Goal: Task Accomplishment & Management: Use online tool/utility

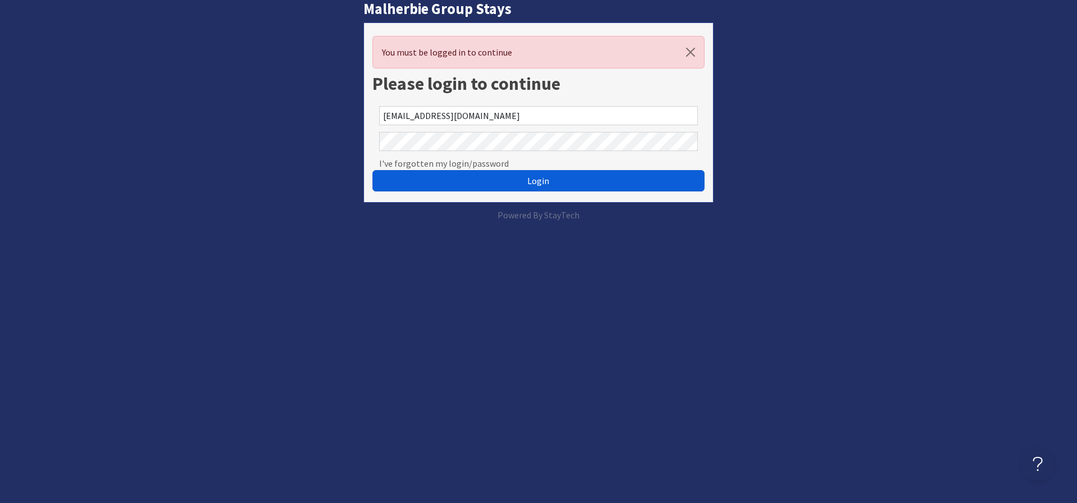
click at [535, 178] on span "Login" at bounding box center [538, 180] width 22 height 11
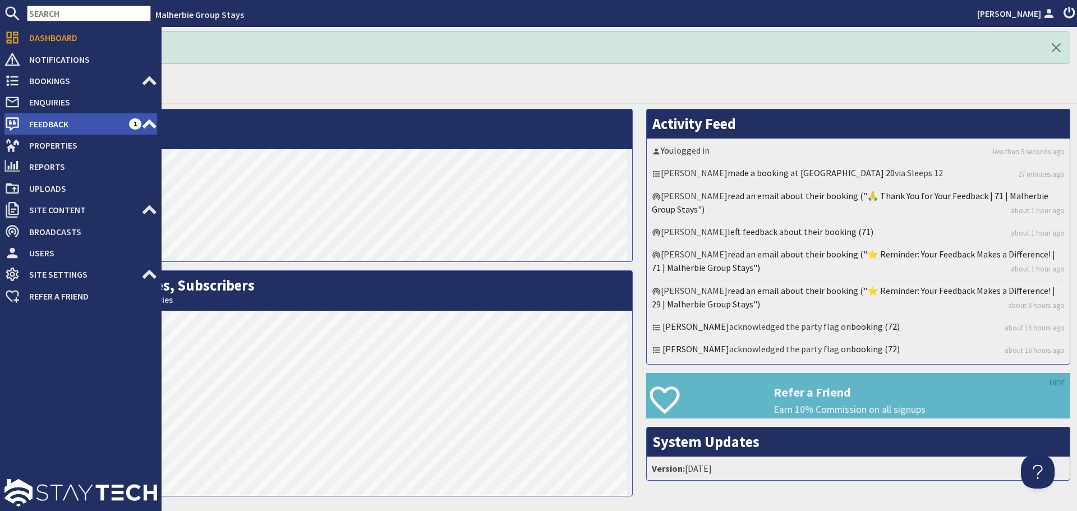
click at [49, 125] on span "Feedback" at bounding box center [74, 124] width 109 height 18
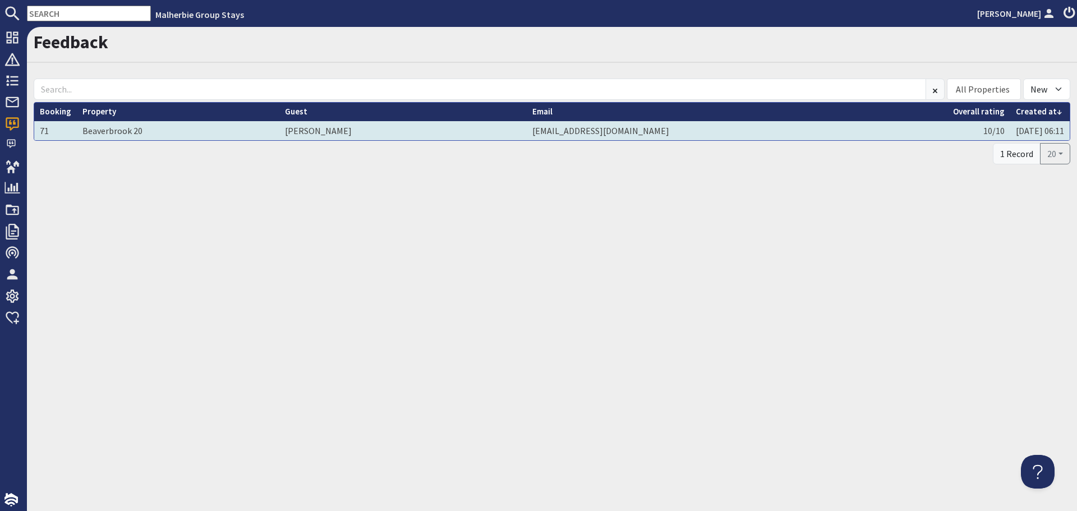
click at [57, 131] on td "71" at bounding box center [55, 130] width 43 height 19
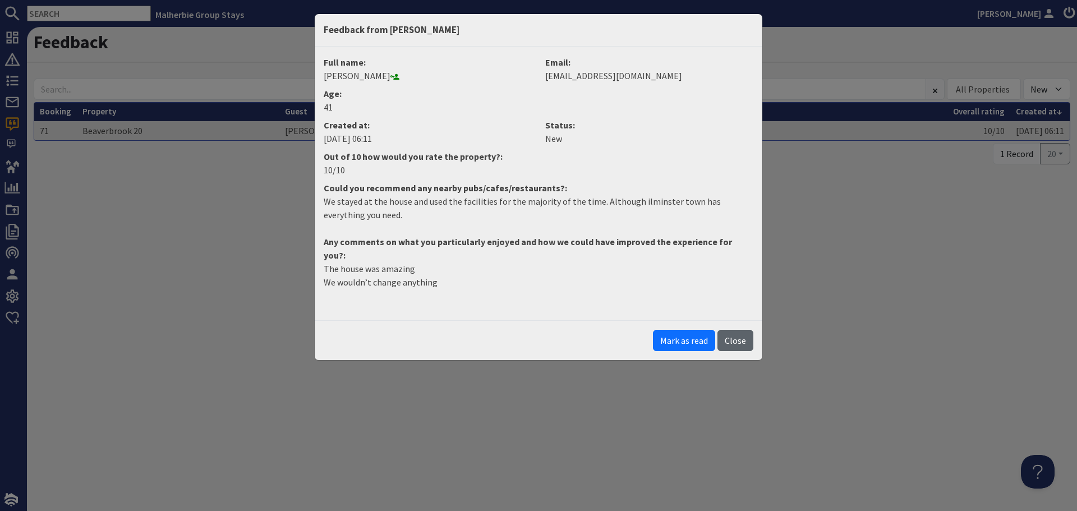
click at [729, 330] on button "Close" at bounding box center [735, 340] width 36 height 21
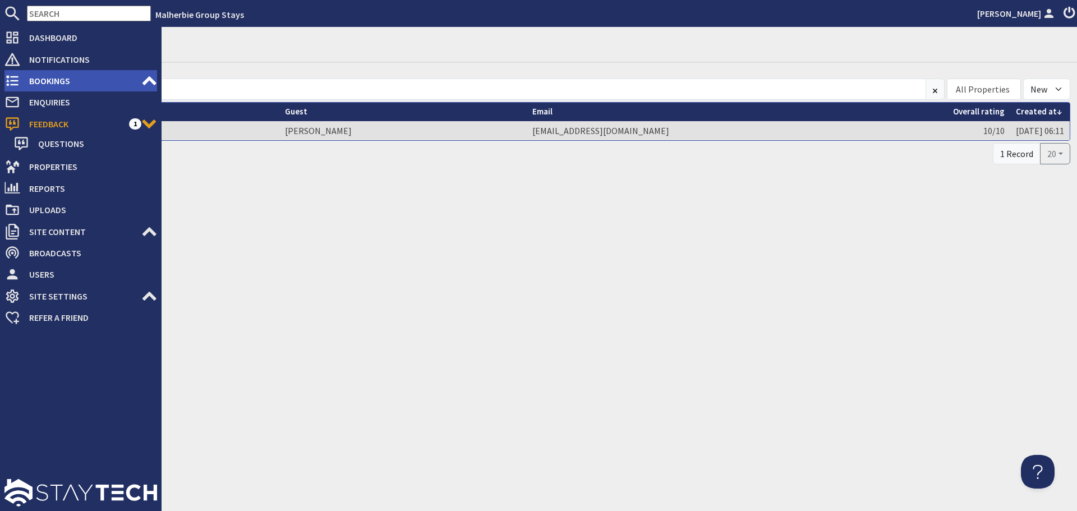
click at [62, 82] on span "Bookings" at bounding box center [80, 81] width 121 height 18
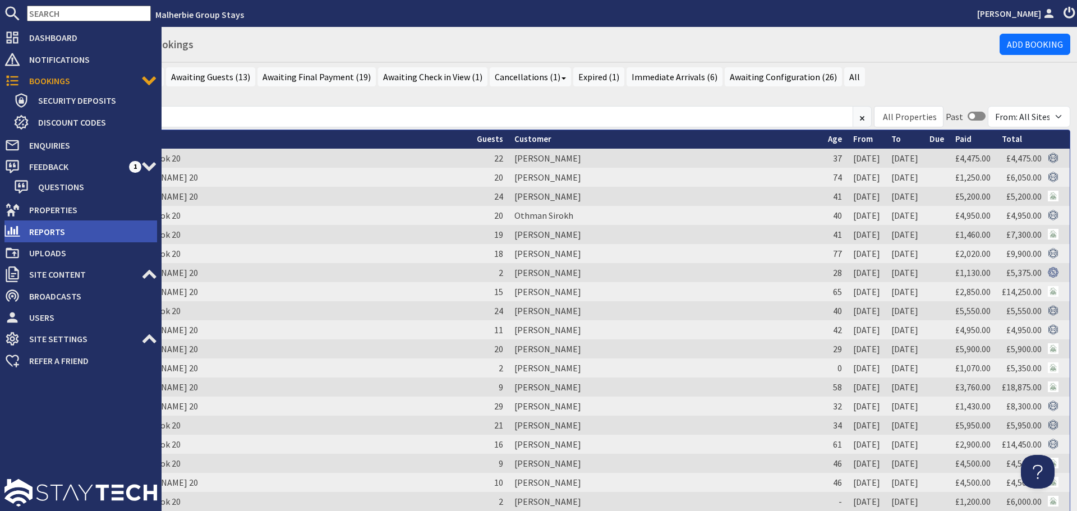
click at [59, 227] on span "Reports" at bounding box center [88, 232] width 137 height 18
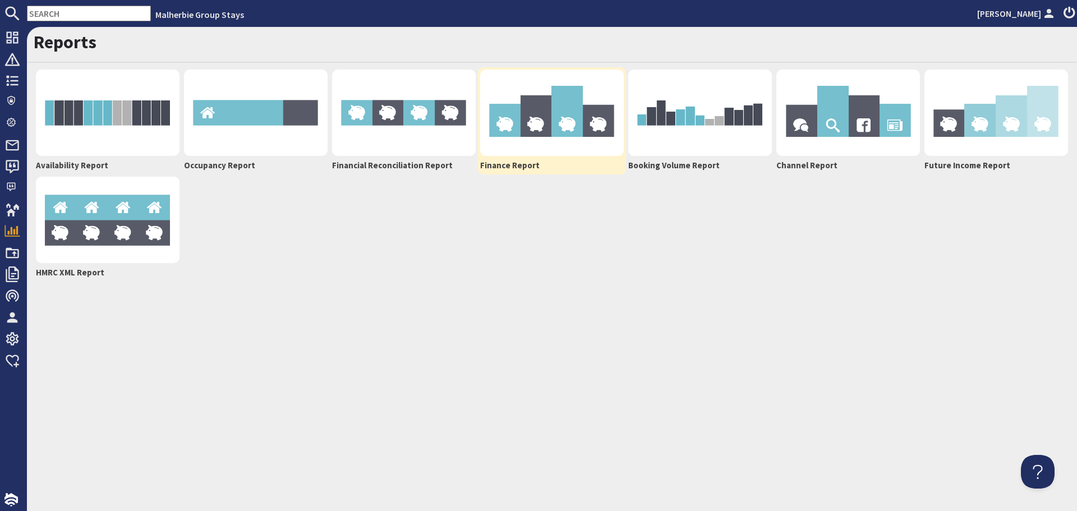
click at [569, 107] on img at bounding box center [552, 113] width 144 height 86
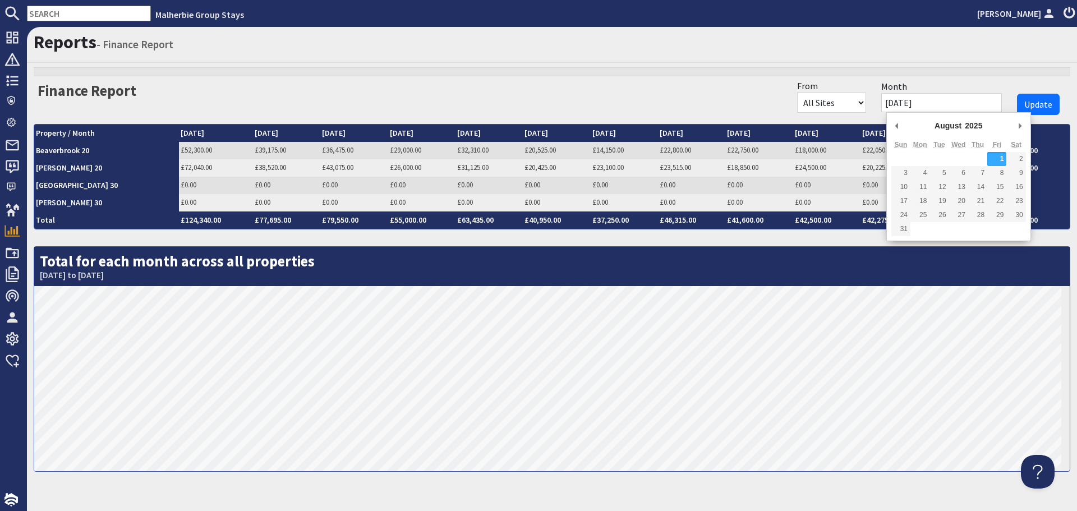
click at [956, 102] on input "[DATE]" at bounding box center [941, 102] width 121 height 19
type input "[DATE]"
drag, startPoint x: 963, startPoint y: 158, endPoint x: 961, endPoint y: 149, distance: 8.6
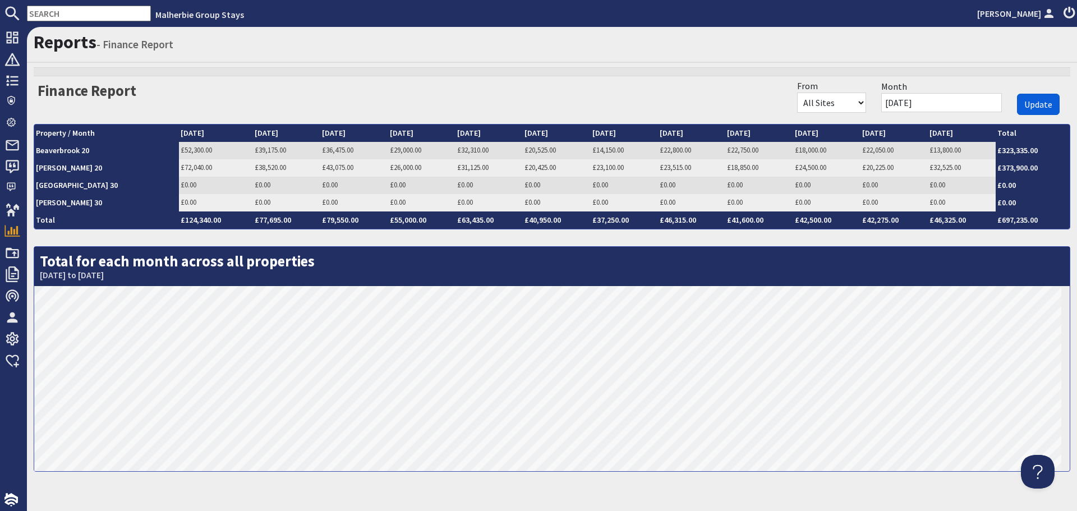
click at [1028, 103] on span "Update" at bounding box center [1038, 104] width 28 height 11
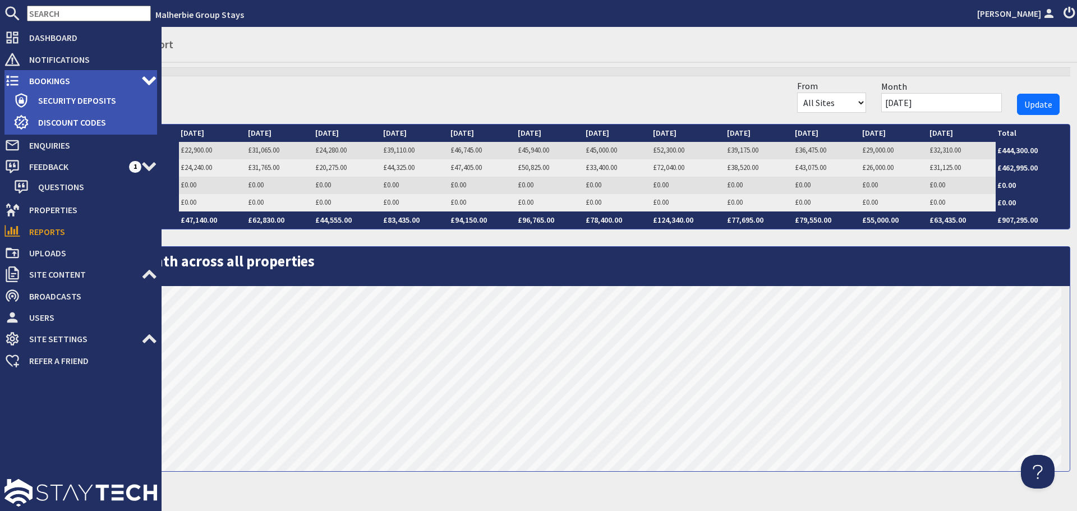
click at [48, 78] on span "Bookings" at bounding box center [80, 81] width 121 height 18
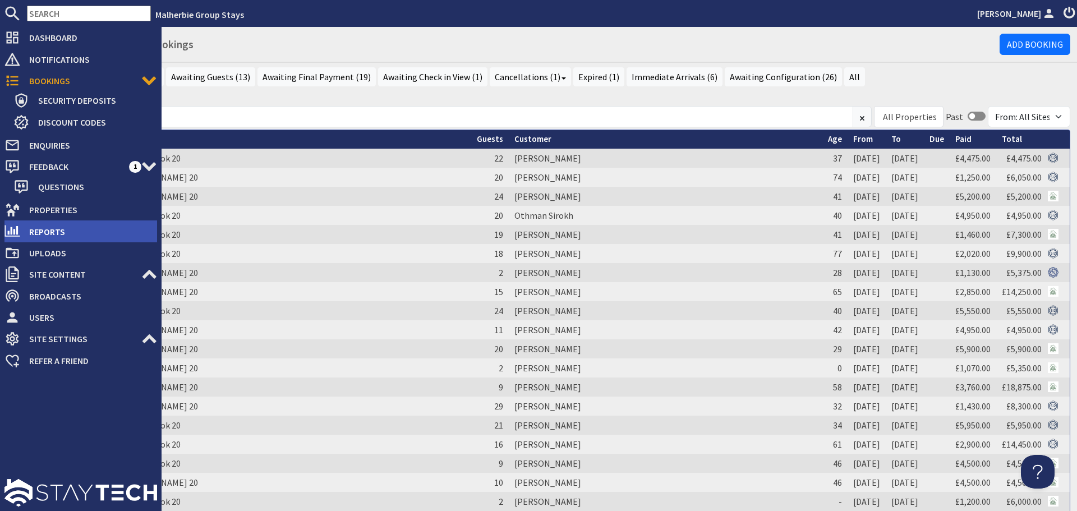
click at [29, 228] on span "Reports" at bounding box center [88, 232] width 137 height 18
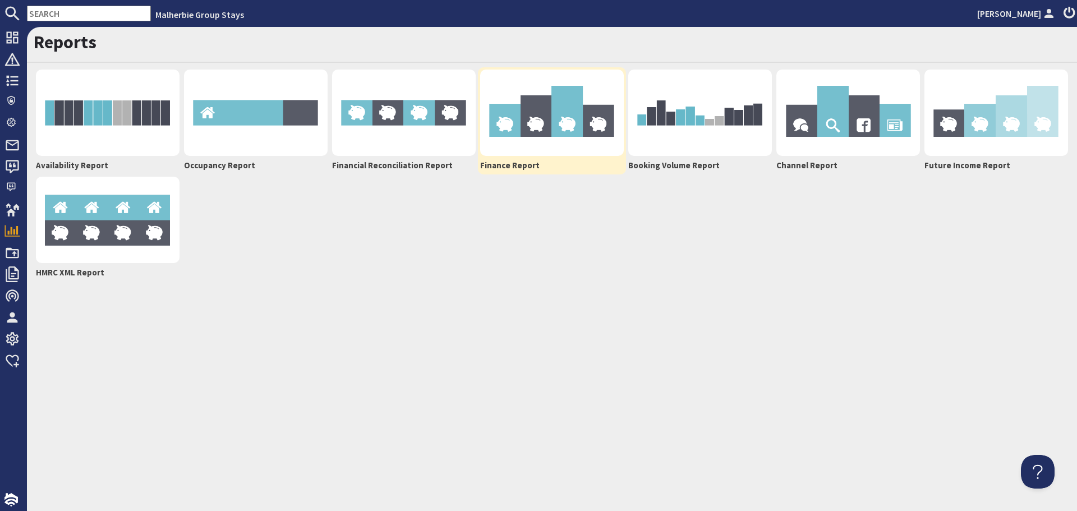
click at [489, 140] on img at bounding box center [552, 113] width 144 height 86
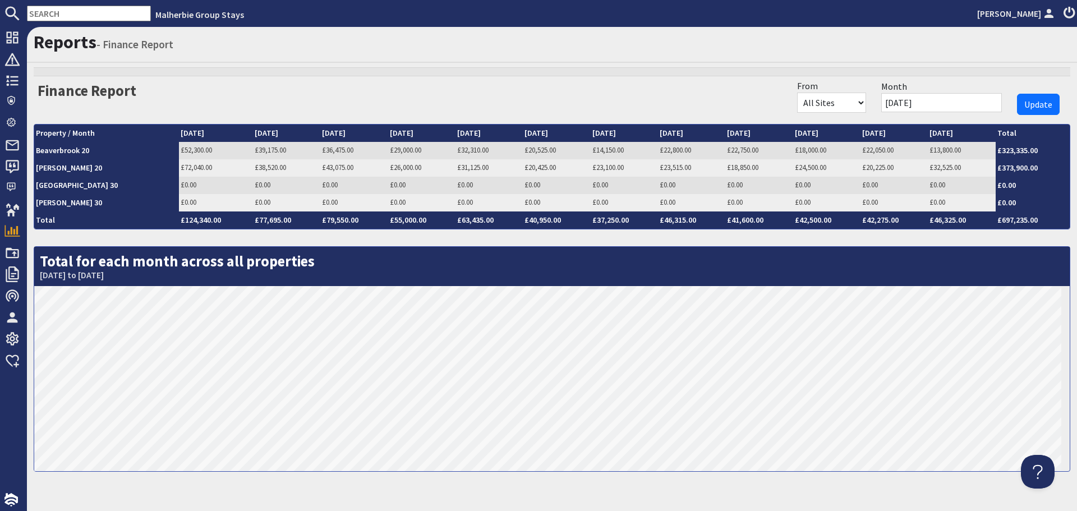
click at [952, 100] on input "[DATE]" at bounding box center [941, 102] width 121 height 19
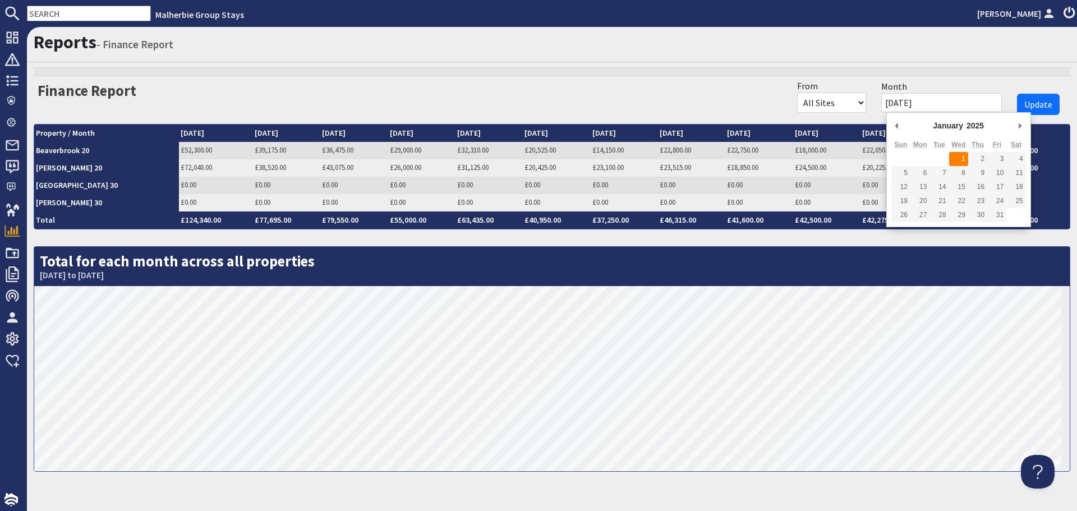
type input "[DATE]"
drag, startPoint x: 965, startPoint y: 158, endPoint x: 956, endPoint y: 155, distance: 9.8
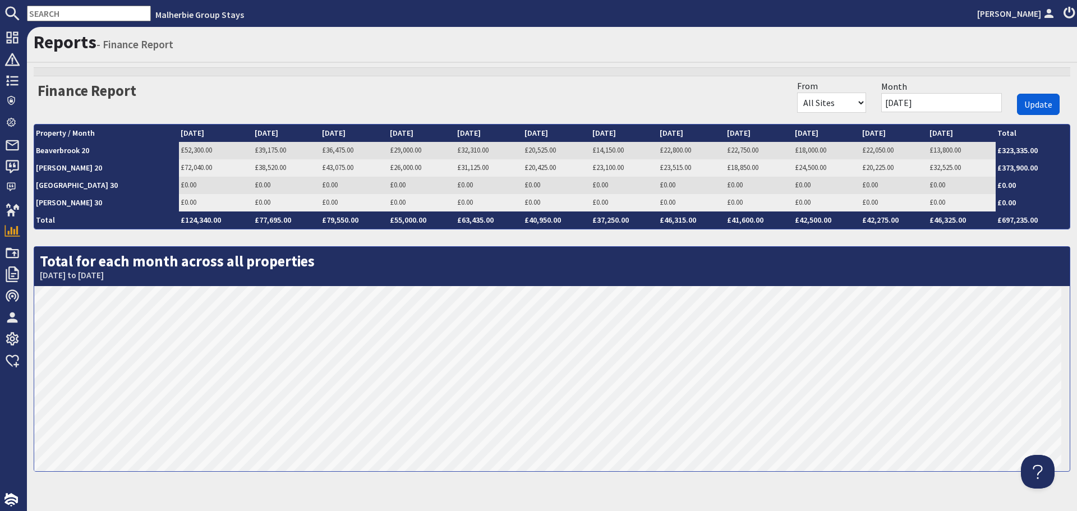
click at [1037, 99] on span "Update" at bounding box center [1038, 104] width 28 height 11
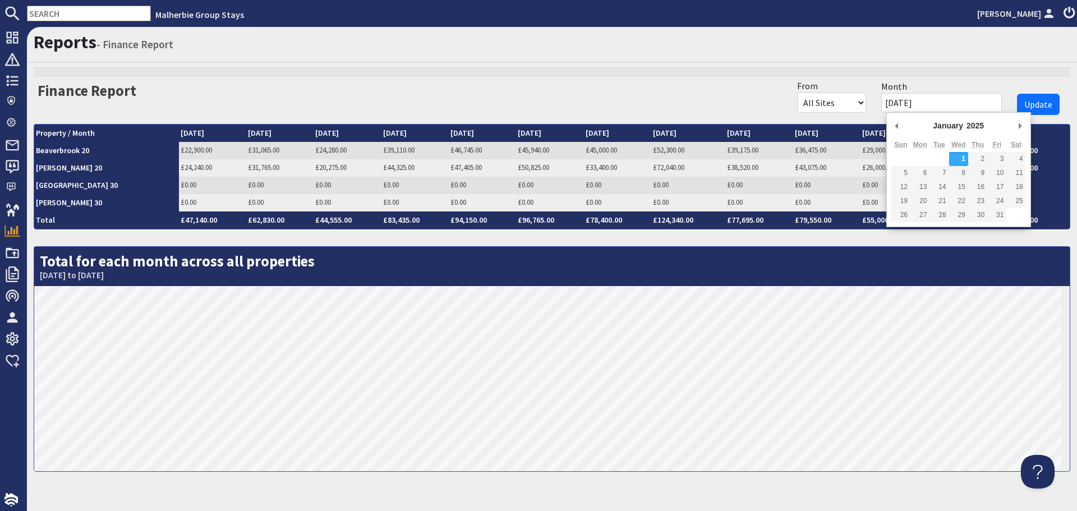
click at [943, 102] on input "[DATE]" at bounding box center [941, 102] width 121 height 19
type input "[DATE]"
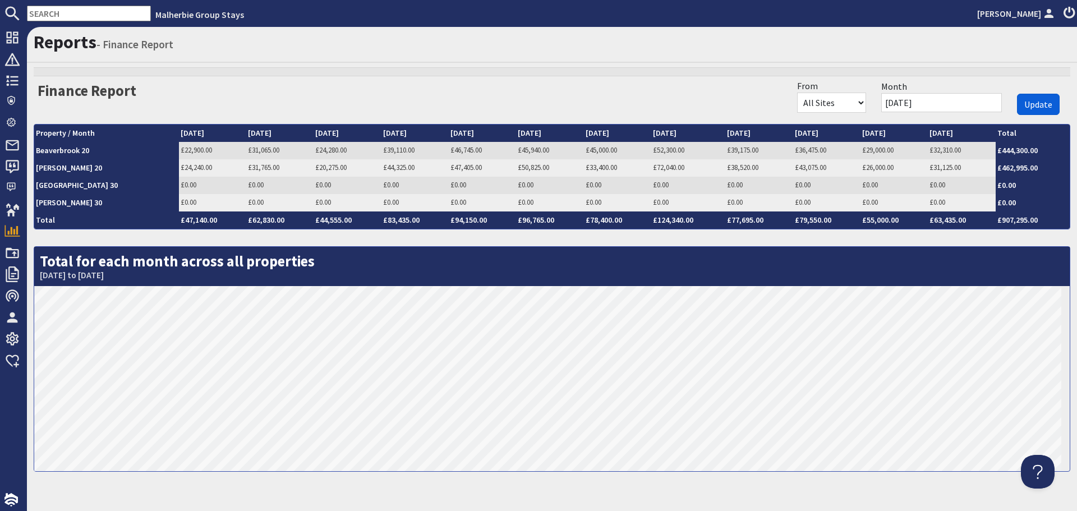
click at [1029, 99] on span "Update" at bounding box center [1038, 104] width 28 height 11
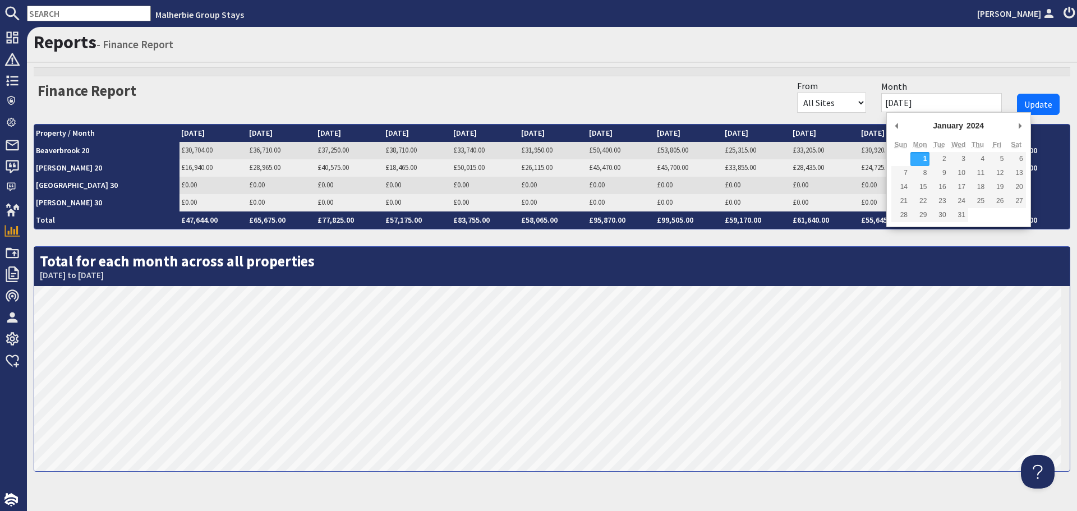
drag, startPoint x: 967, startPoint y: 102, endPoint x: 943, endPoint y: 107, distance: 24.2
click at [965, 103] on input "[DATE]" at bounding box center [941, 102] width 121 height 19
type input "[DATE]"
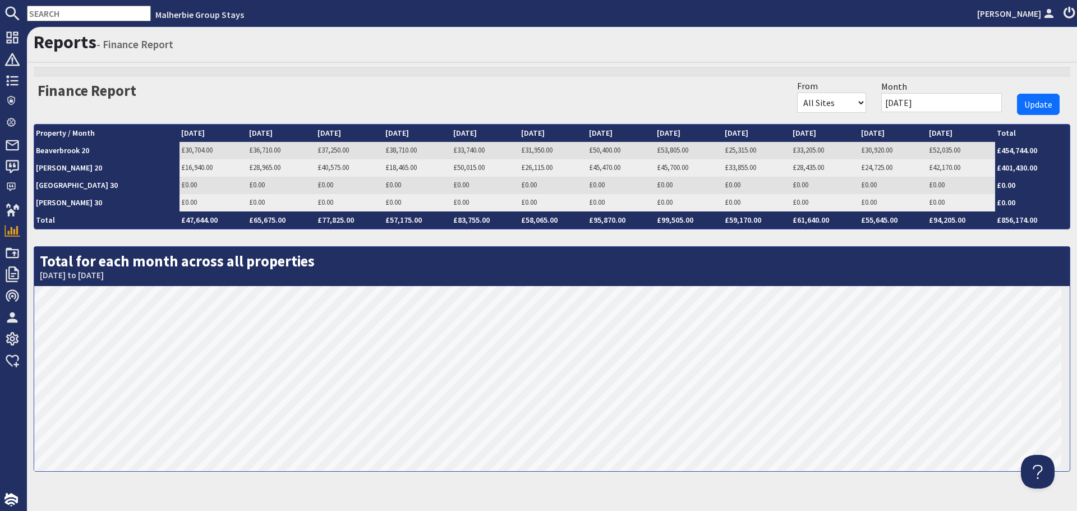
click at [1024, 101] on span "Update" at bounding box center [1038, 104] width 28 height 11
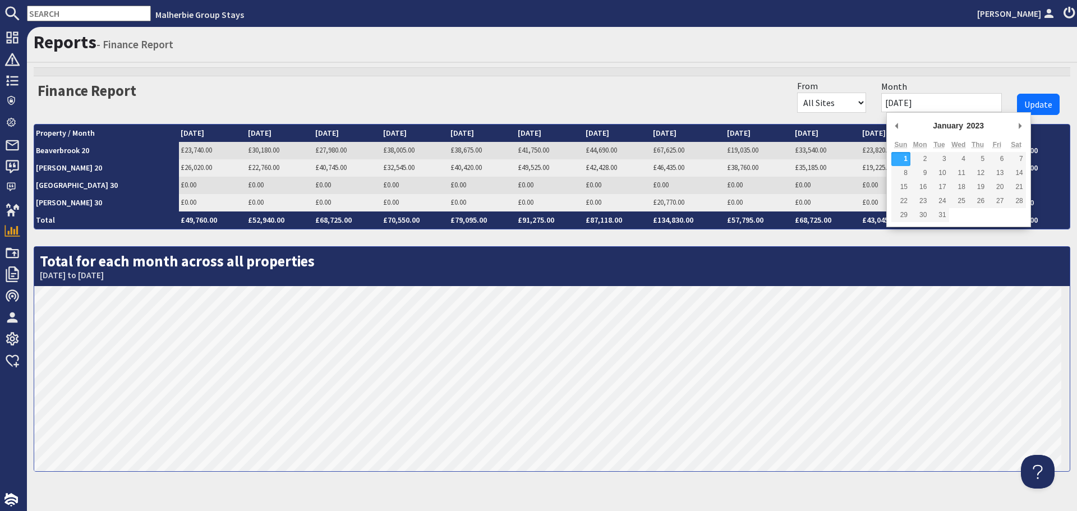
click at [959, 104] on input "[DATE]" at bounding box center [941, 102] width 121 height 19
type input "[DATE]"
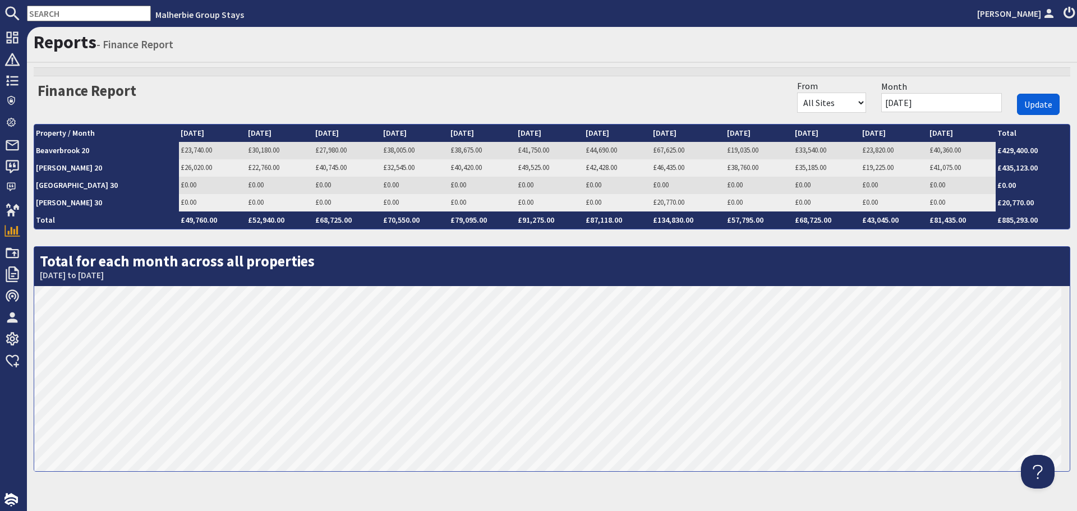
click at [1041, 102] on span "Update" at bounding box center [1038, 104] width 28 height 11
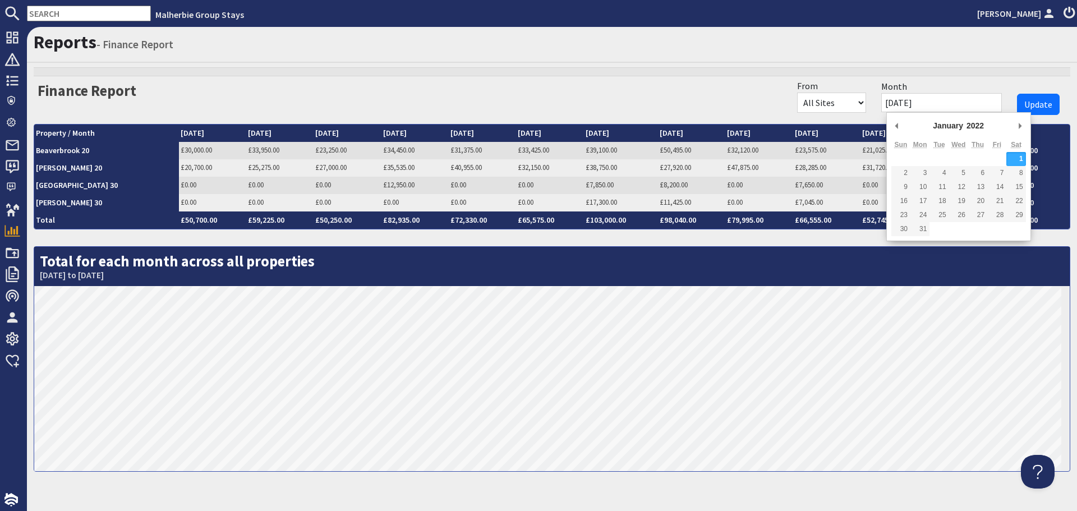
click at [965, 103] on input "[DATE]" at bounding box center [941, 102] width 121 height 19
type input "[DATE]"
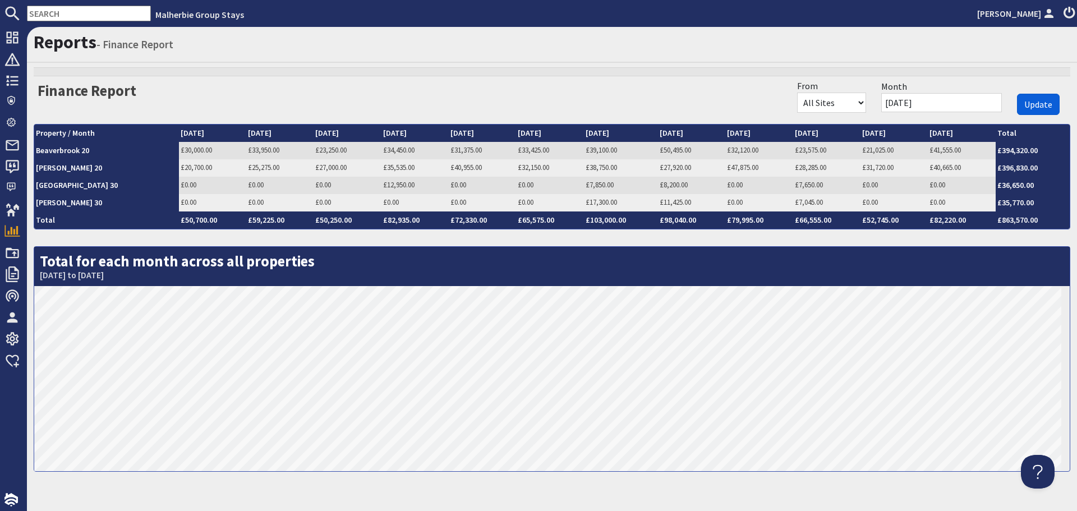
click at [1029, 104] on span "Update" at bounding box center [1038, 104] width 28 height 11
click at [929, 168] on link "£31,125.00" at bounding box center [944, 168] width 31 height 10
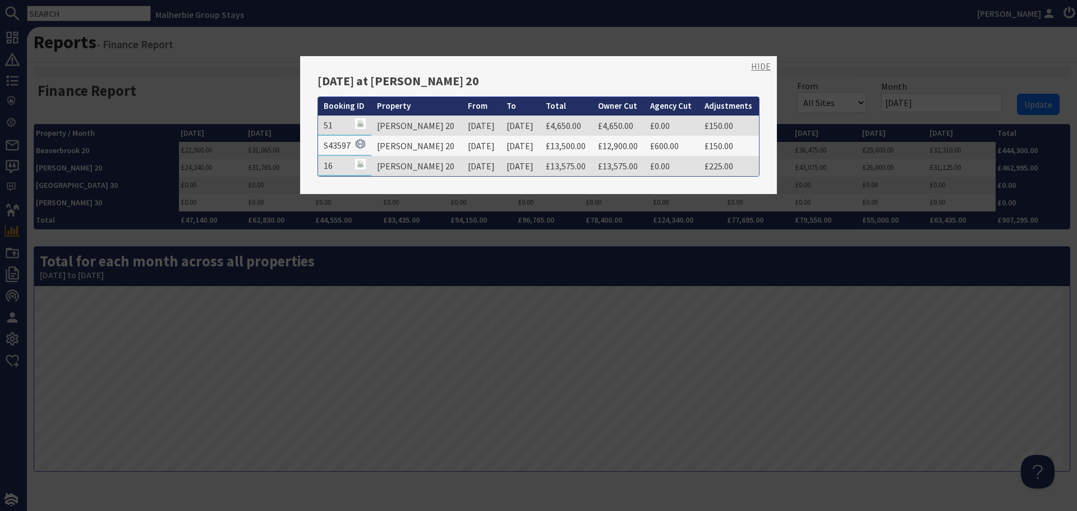
click at [754, 65] on link "HIDE" at bounding box center [761, 65] width 20 height 13
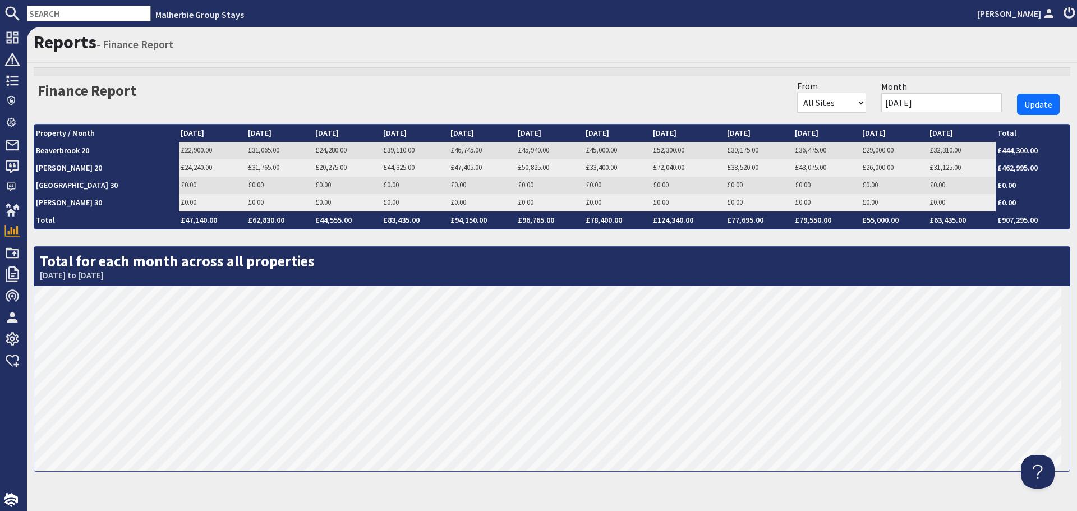
click at [933, 167] on link "£31,125.00" at bounding box center [944, 168] width 31 height 10
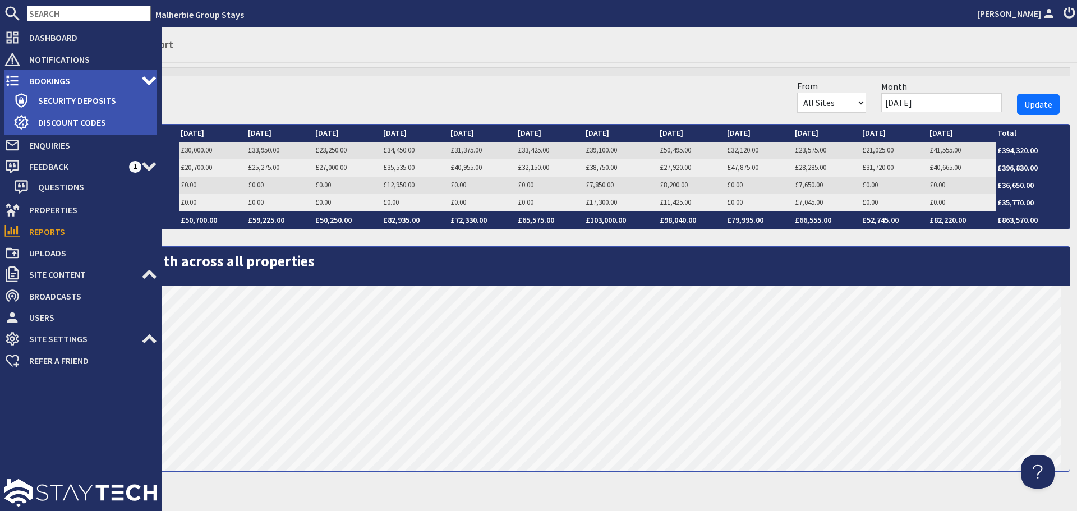
click at [45, 80] on span "Bookings" at bounding box center [80, 81] width 121 height 18
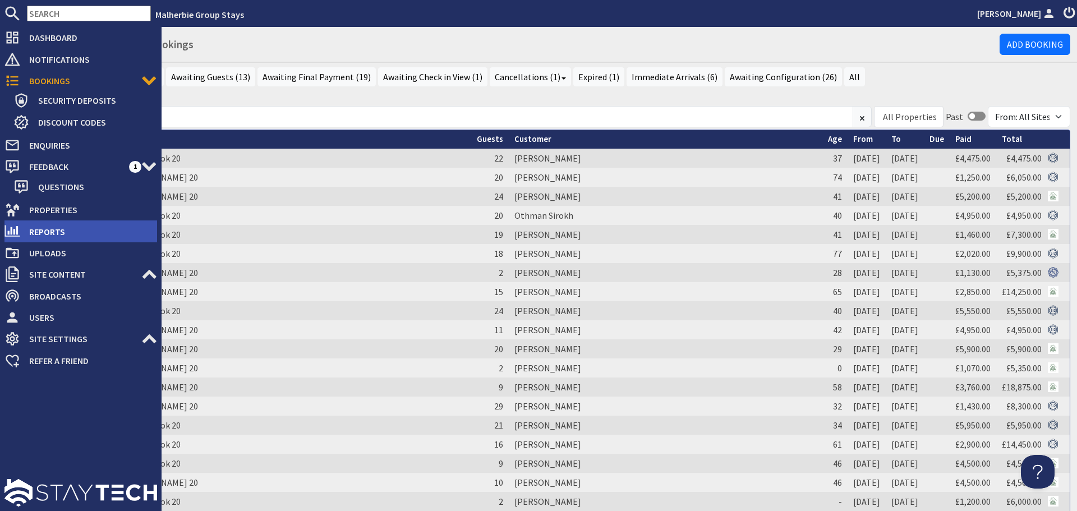
click at [49, 232] on span "Reports" at bounding box center [88, 232] width 137 height 18
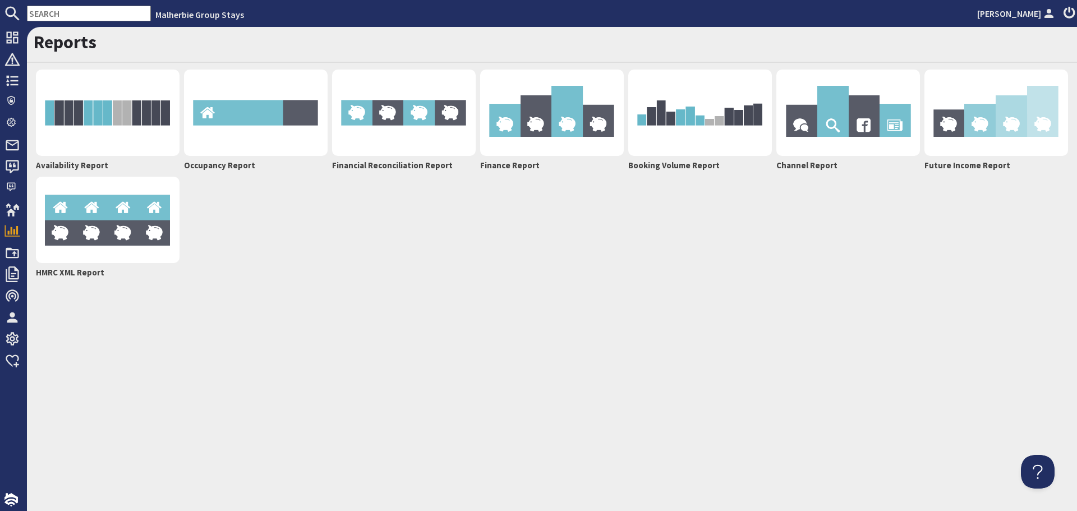
click at [577, 127] on img at bounding box center [552, 113] width 144 height 86
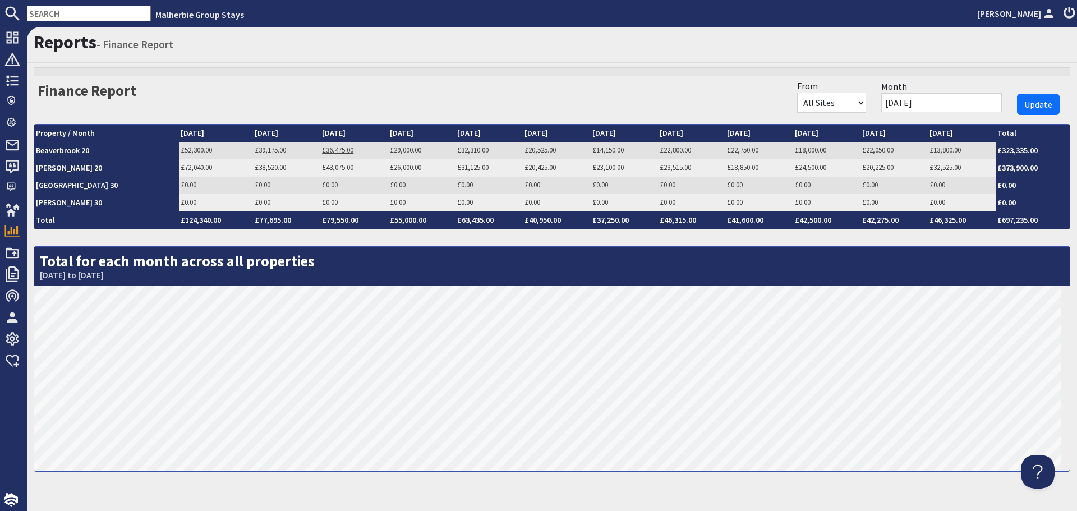
click at [322, 149] on link "£36,475.00" at bounding box center [337, 150] width 31 height 10
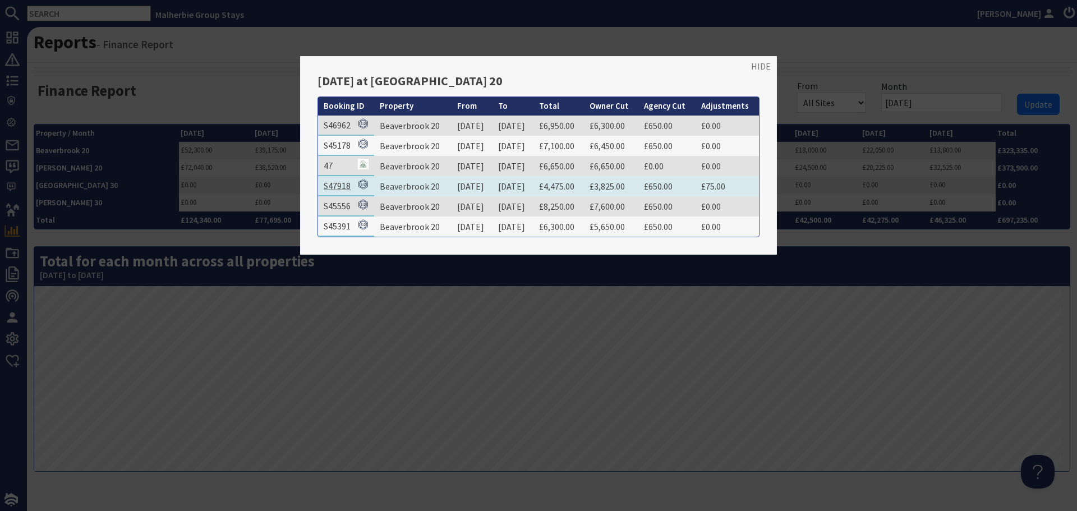
click at [334, 186] on link "S47918" at bounding box center [337, 185] width 27 height 11
